Goal: Information Seeking & Learning: Check status

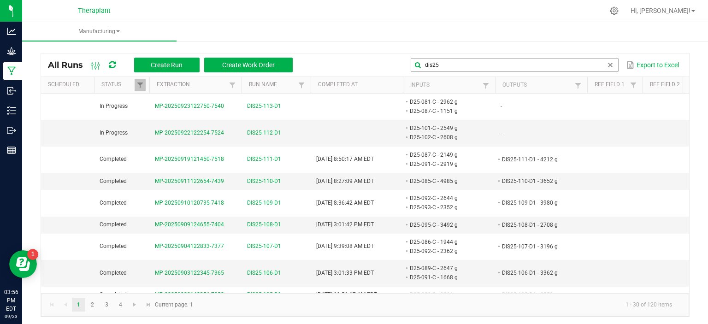
click at [439, 65] on input "dis25" at bounding box center [515, 65] width 208 height 14
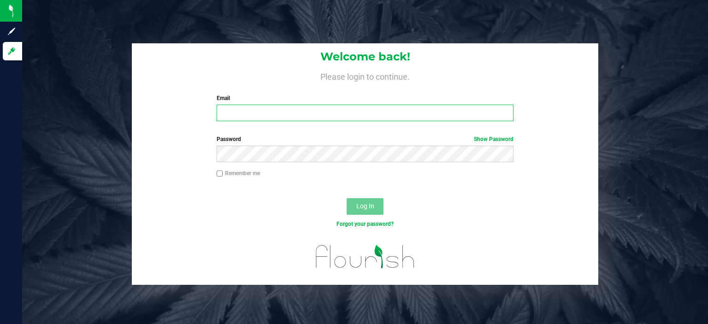
type input "[PERSON_NAME][EMAIL_ADDRESS][DOMAIN_NAME]"
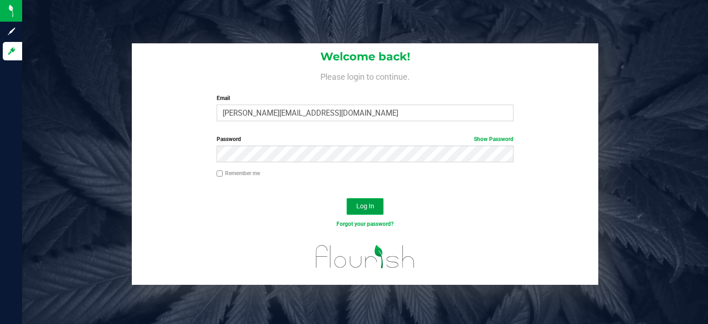
click at [361, 207] on span "Log In" at bounding box center [365, 205] width 18 height 7
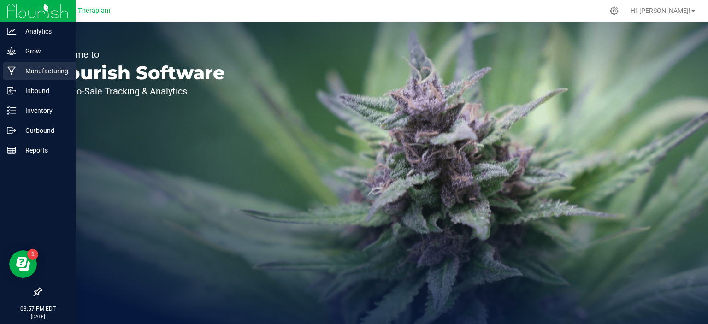
click at [45, 73] on p "Manufacturing" at bounding box center [43, 70] width 55 height 11
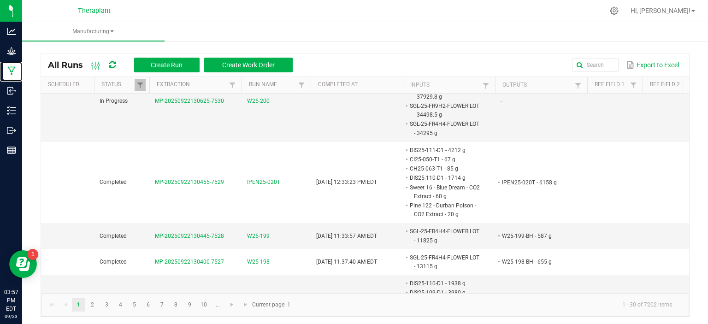
scroll to position [692, 0]
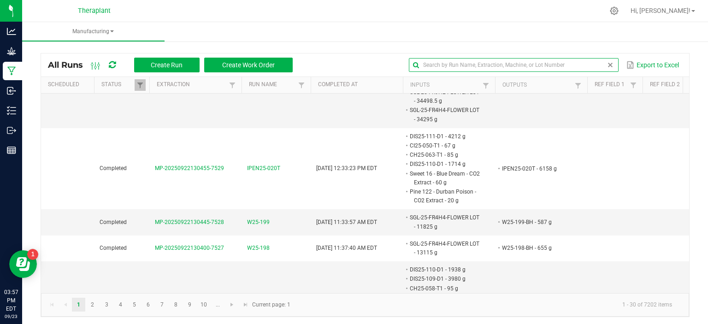
click at [585, 65] on input "text" at bounding box center [514, 65] width 210 height 14
type input "ixpr25"
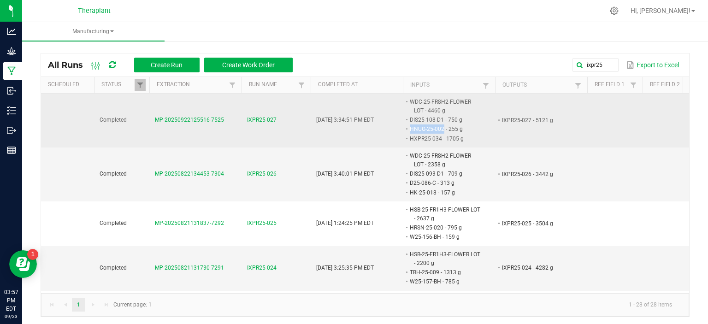
drag, startPoint x: 411, startPoint y: 129, endPoint x: 443, endPoint y: 130, distance: 31.9
click at [443, 130] on li "HNUG-25-002 - 255 g" at bounding box center [445, 128] width 73 height 9
copy li "HNUG-25-002"
drag, startPoint x: 441, startPoint y: 119, endPoint x: 417, endPoint y: 124, distance: 25.0
click at [481, 97] on span "WDC-25-FR8H2-FLOWER LOT - 4460 g DIS25-108-D1 - 750 g HNUG-25-002 - 255 g HXPR2…" at bounding box center [481, 97] width 0 height 0
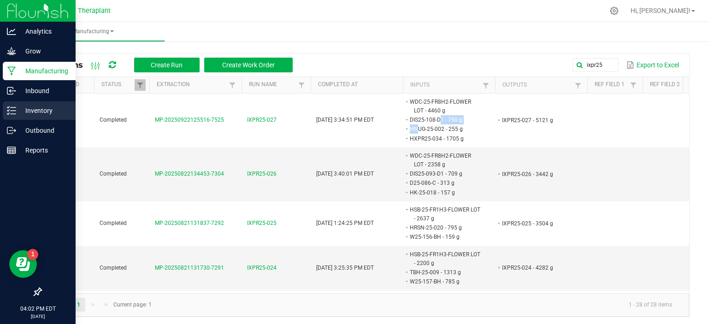
click at [20, 112] on p "Inventory" at bounding box center [43, 110] width 55 height 11
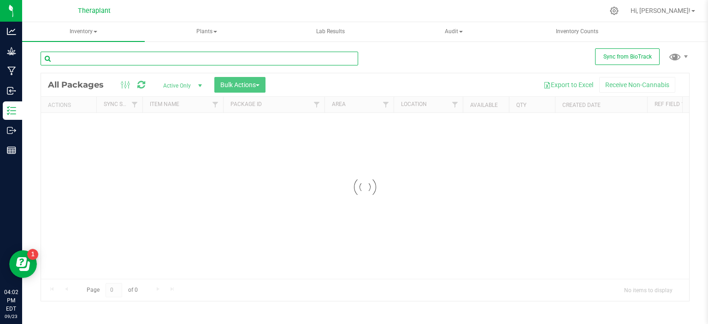
click at [203, 59] on input "text" at bounding box center [200, 59] width 318 height 14
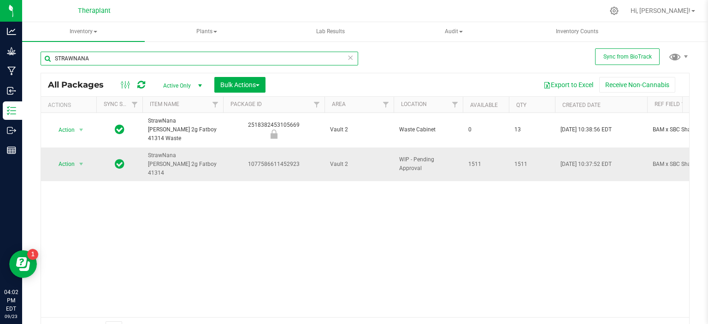
type input "STRAWNANA"
click at [438, 155] on span "WIP - Pending Approval" at bounding box center [428, 164] width 58 height 18
click at [434, 155] on span "WIP - Pending Approval" at bounding box center [428, 164] width 58 height 18
click at [433, 155] on span "WIP - Pending Approval" at bounding box center [428, 164] width 58 height 18
click at [462, 54] on div "STRAWNANA All Packages Active Only Active Only Lab Samples Locked All External …" at bounding box center [365, 191] width 649 height 297
